Goal: Task Accomplishment & Management: Complete application form

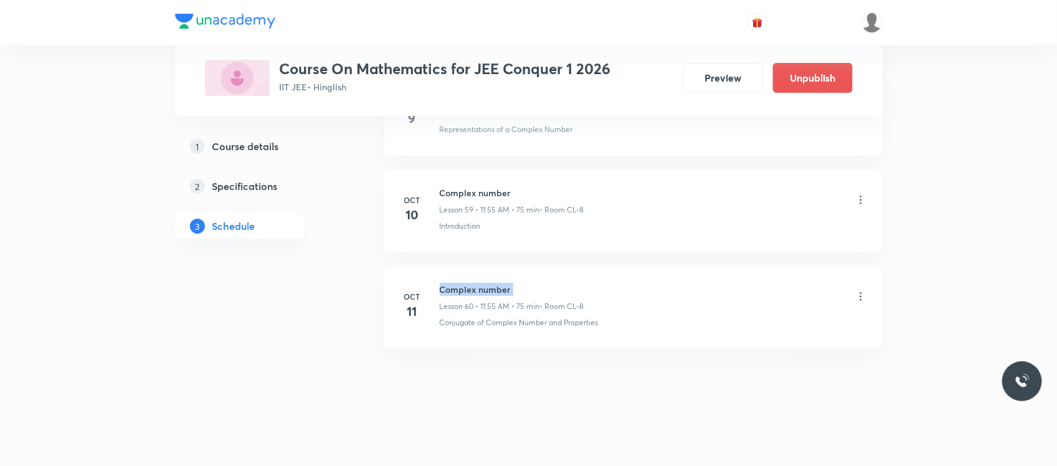
click at [462, 290] on h6 "Complex number" at bounding box center [512, 289] width 144 height 13
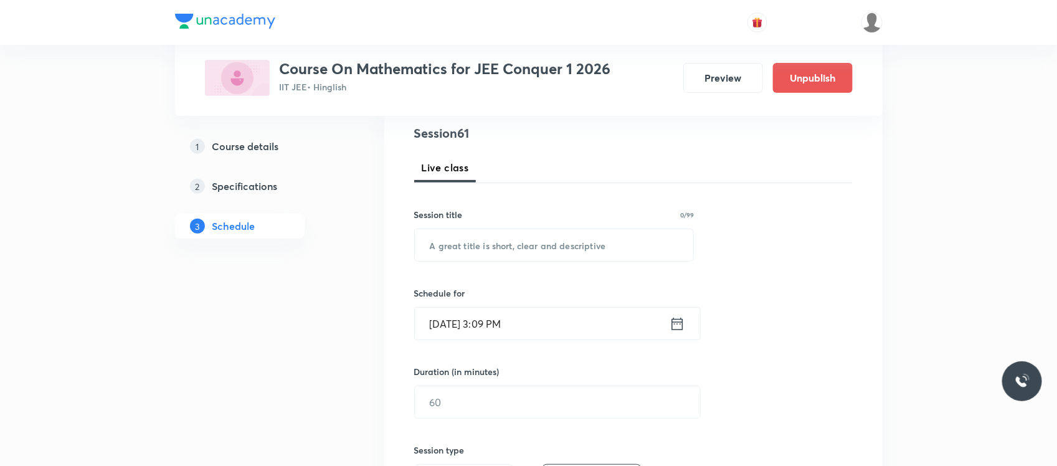
scroll to position [148, 0]
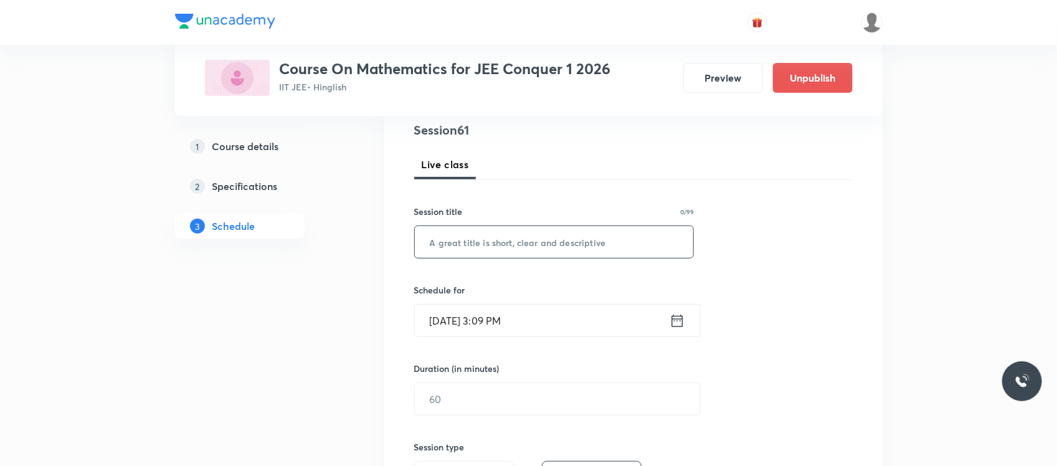
click at [483, 249] on input "text" at bounding box center [554, 242] width 279 height 32
paste input "Complex number"
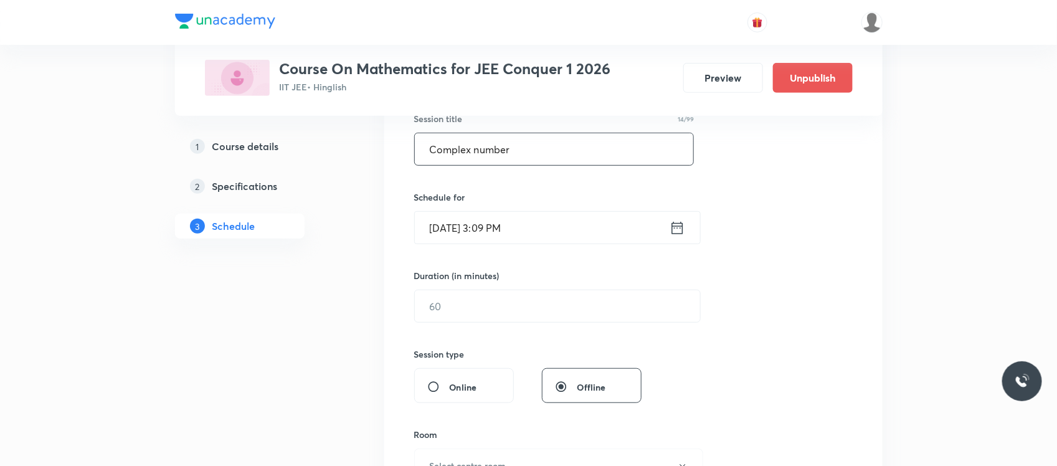
scroll to position [247, 0]
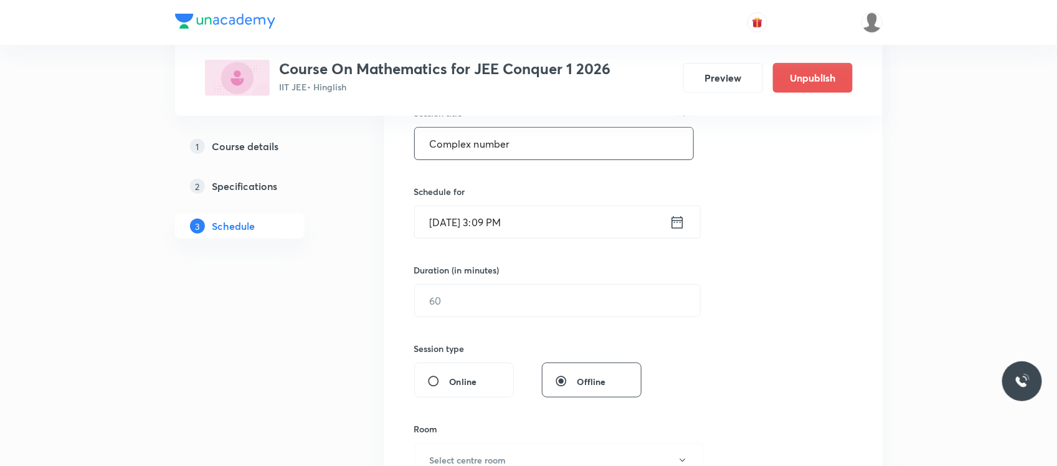
type input "Complex number"
click at [554, 207] on input "[DATE] 3:09 PM" at bounding box center [542, 222] width 255 height 32
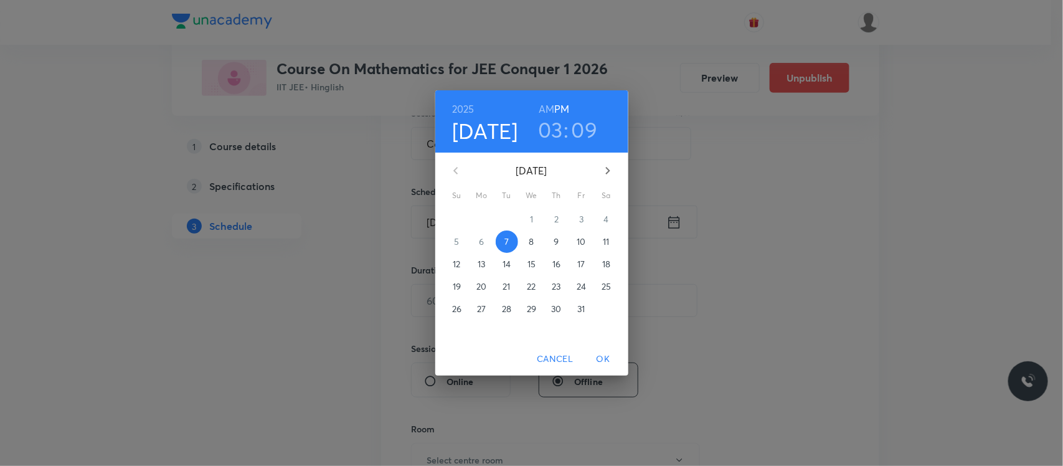
click at [580, 129] on h3 "09" at bounding box center [585, 129] width 26 height 26
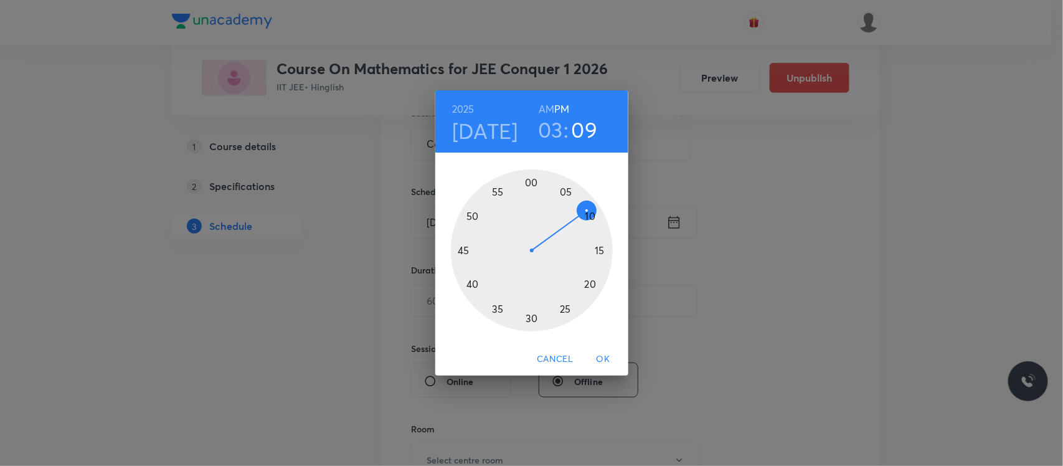
click at [599, 247] on div at bounding box center [532, 250] width 162 height 162
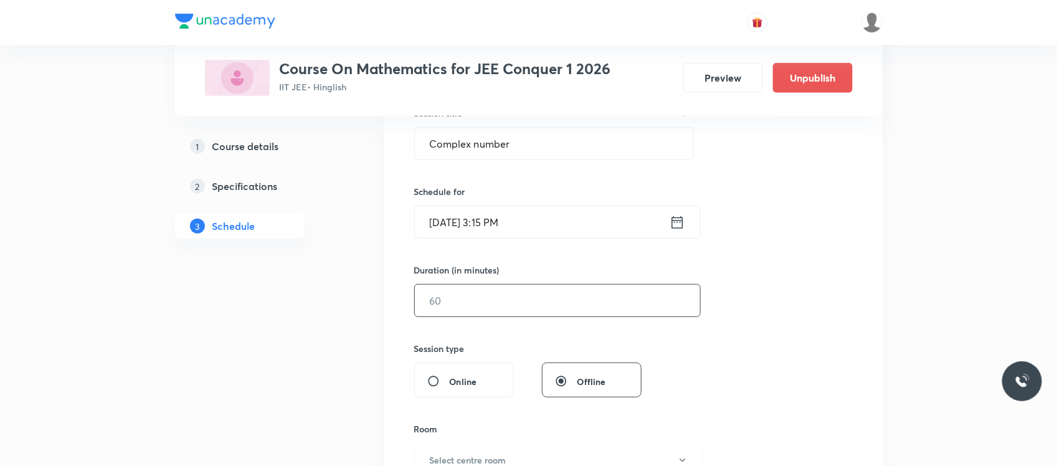
click at [511, 297] on input "text" at bounding box center [557, 301] width 285 height 32
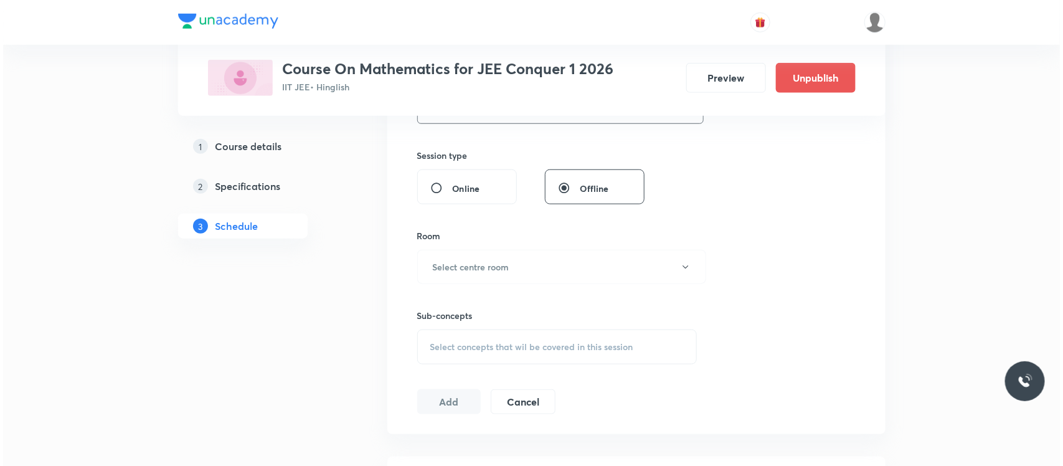
scroll to position [446, 0]
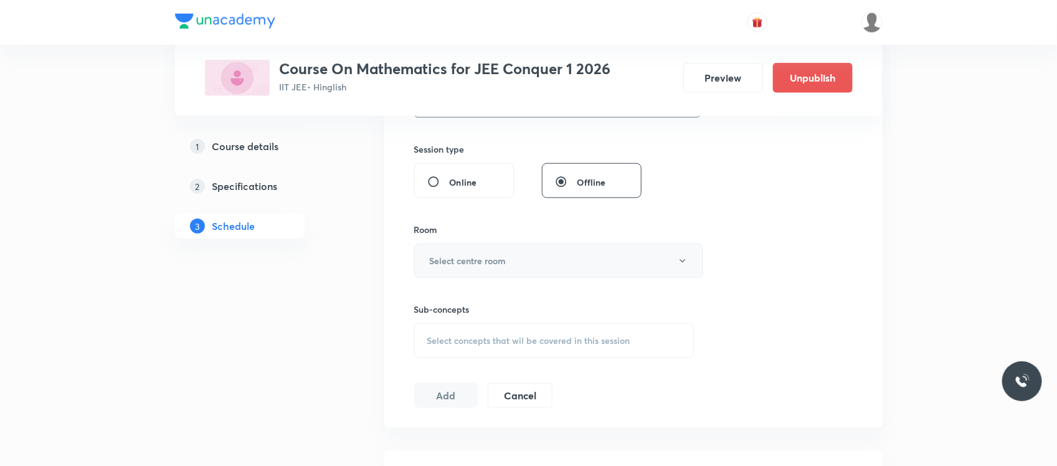
type input "45"
click at [525, 265] on button "Select centre room" at bounding box center [558, 261] width 289 height 34
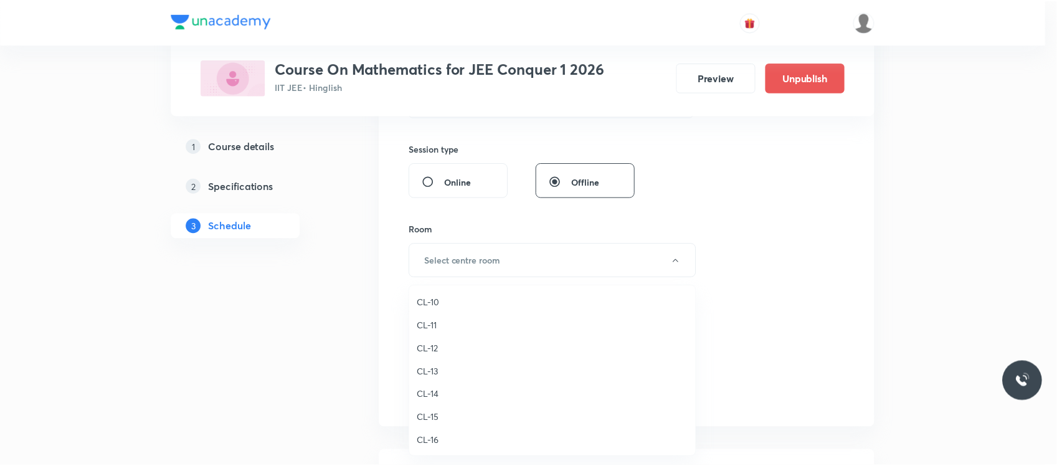
scroll to position [474, 0]
click at [424, 348] on li "CL-9" at bounding box center [556, 358] width 288 height 23
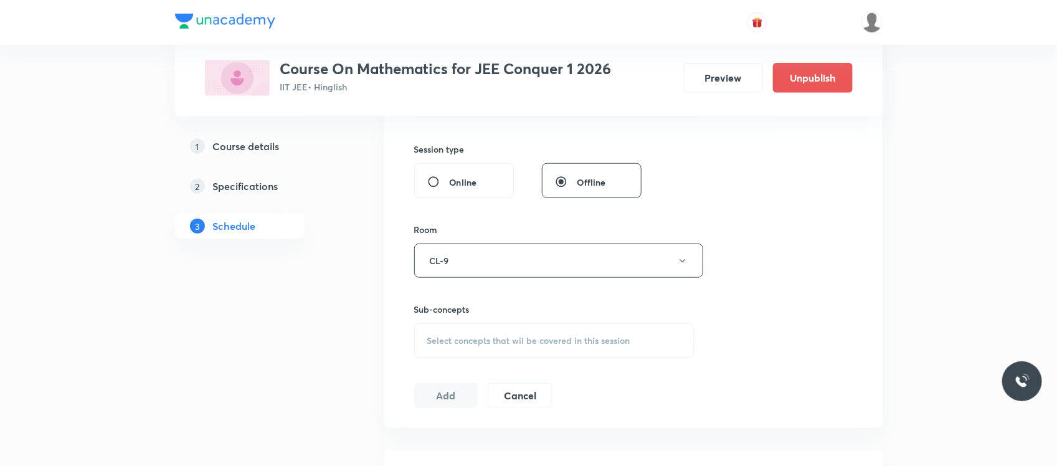
click at [509, 343] on span "Select concepts that wil be covered in this session" at bounding box center [528, 341] width 203 height 10
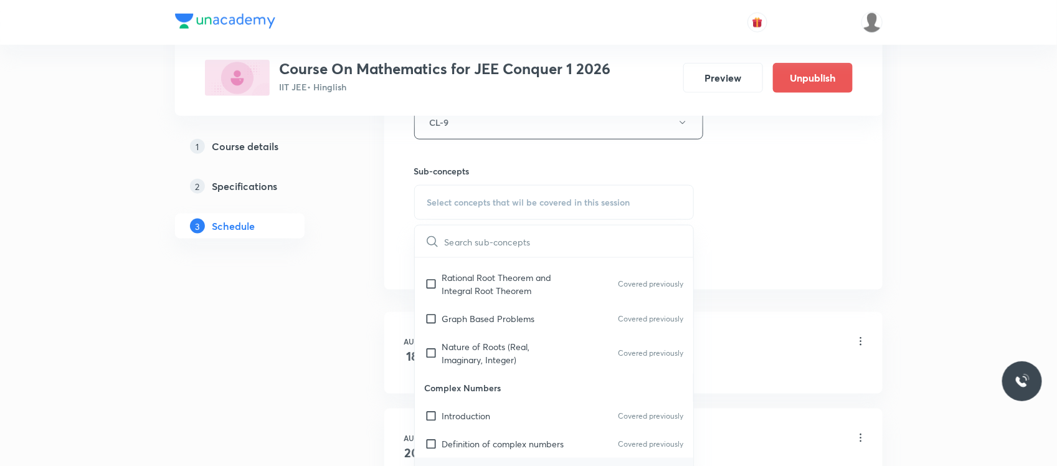
scroll to position [859, 0]
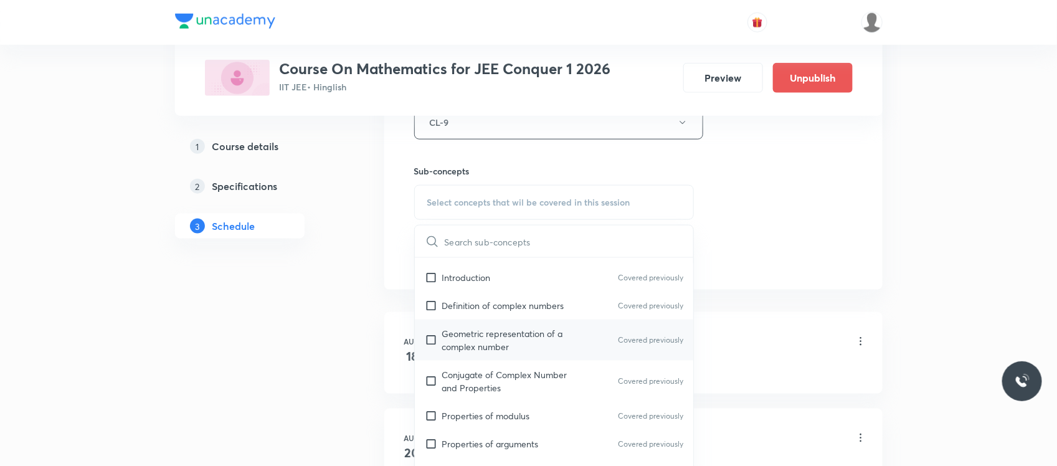
click at [536, 331] on p "Geometric representation of a complex number" at bounding box center [505, 340] width 126 height 26
checkbox input "true"
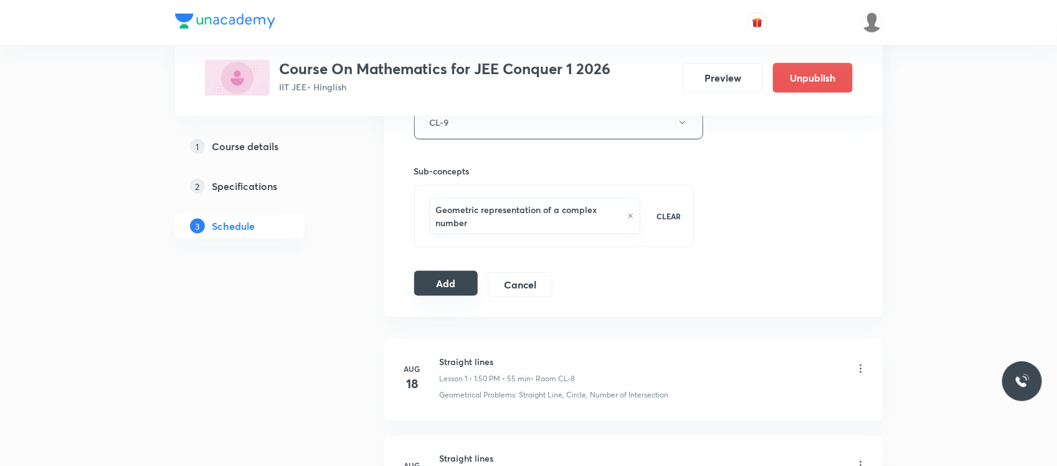
click at [441, 278] on button "Add" at bounding box center [446, 283] width 64 height 25
